Goal: Information Seeking & Learning: Learn about a topic

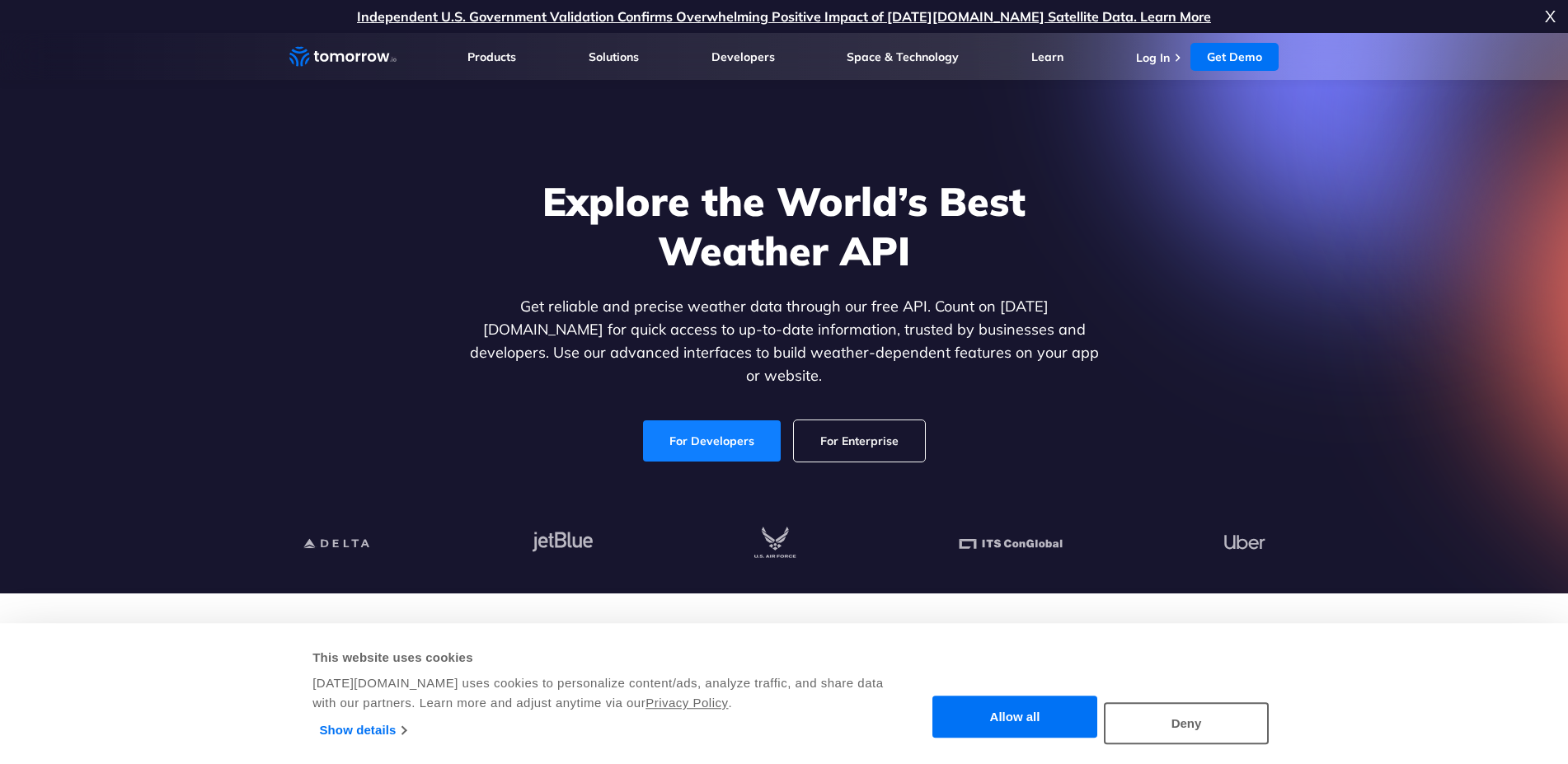
click at [708, 429] on link "For Developers" at bounding box center [712, 442] width 137 height 42
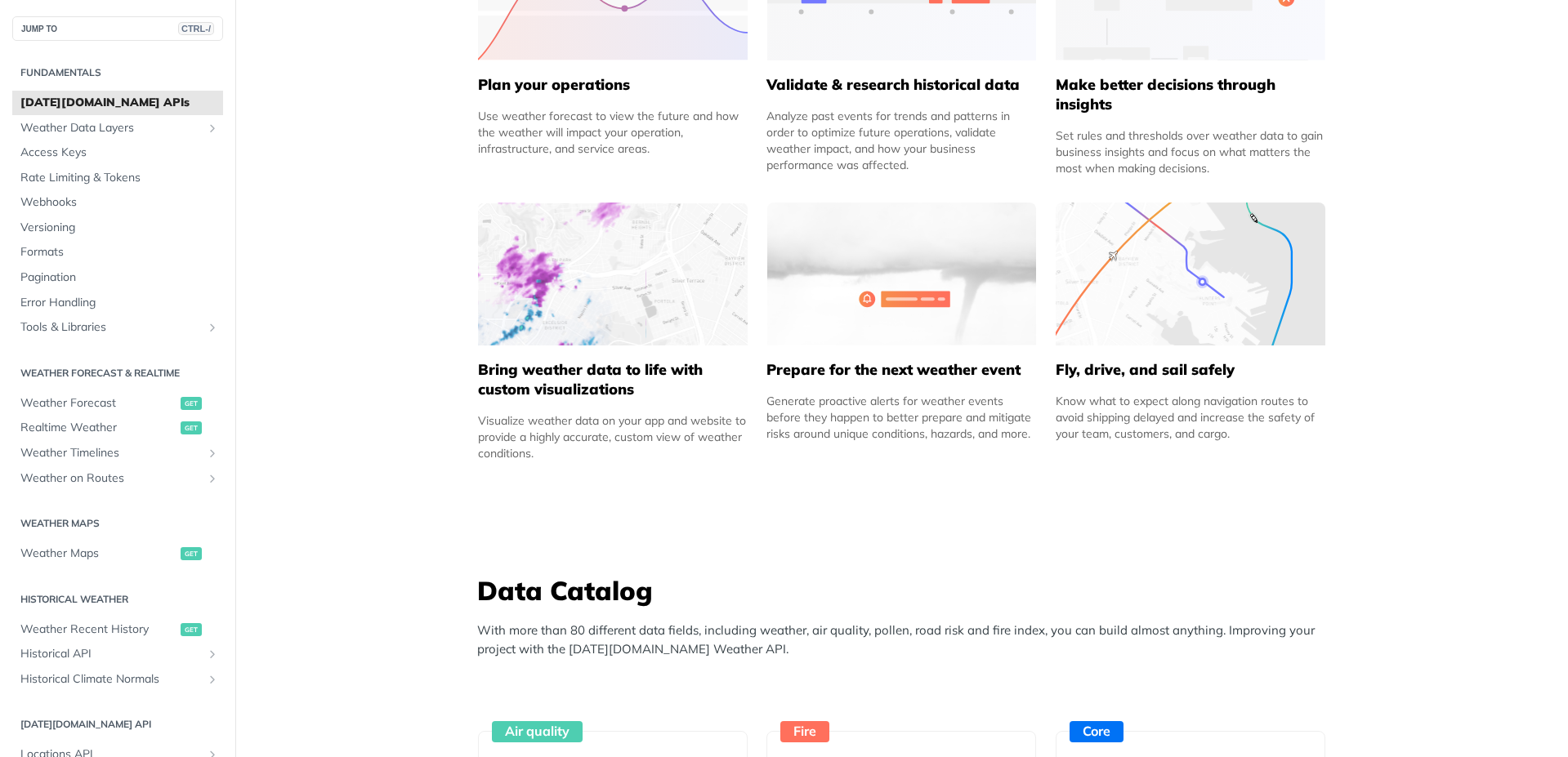
scroll to position [1215, 0]
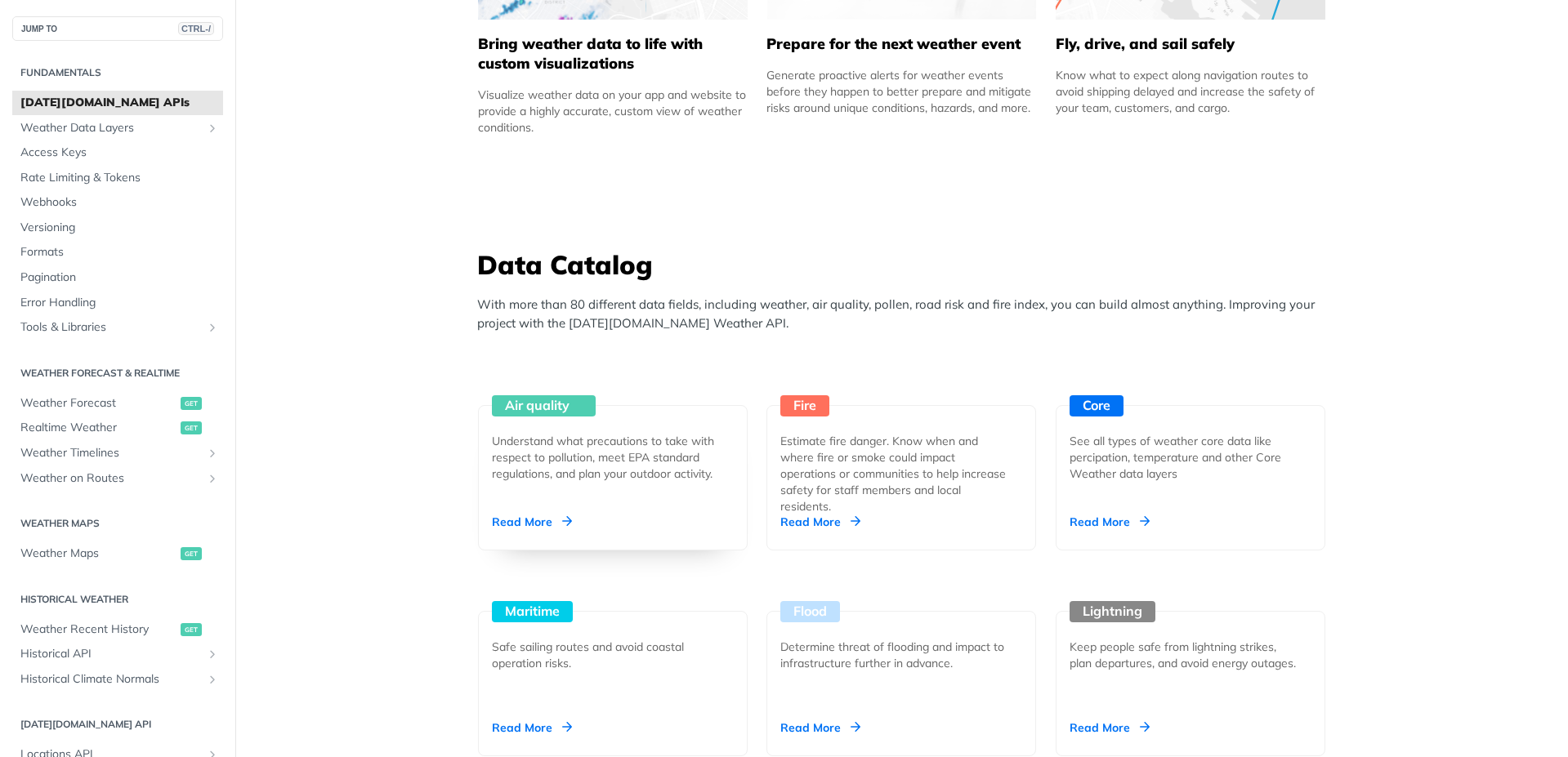
click at [521, 524] on div "Read More" at bounding box center [531, 522] width 80 height 16
